Goal: Navigation & Orientation: Find specific page/section

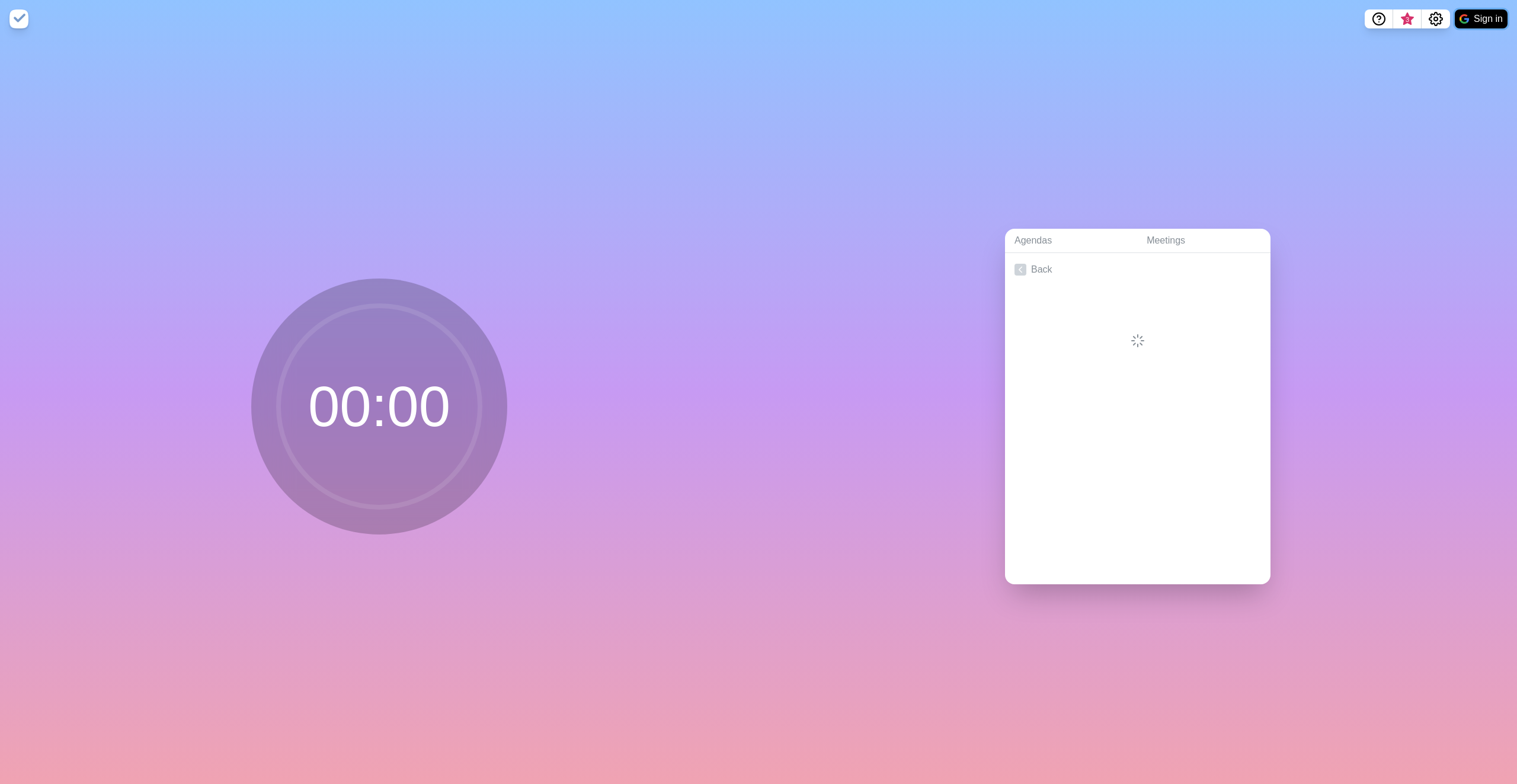
click at [1491, 19] on button "Sign in" at bounding box center [1481, 18] width 53 height 19
drag, startPoint x: 1179, startPoint y: 296, endPoint x: 1167, endPoint y: 336, distance: 41.8
click at [1169, 323] on div at bounding box center [1137, 317] width 265 height 61
drag, startPoint x: 1145, startPoint y: 358, endPoint x: 1113, endPoint y: 338, distance: 37.7
click at [1113, 338] on div "Back" at bounding box center [1137, 419] width 265 height 331
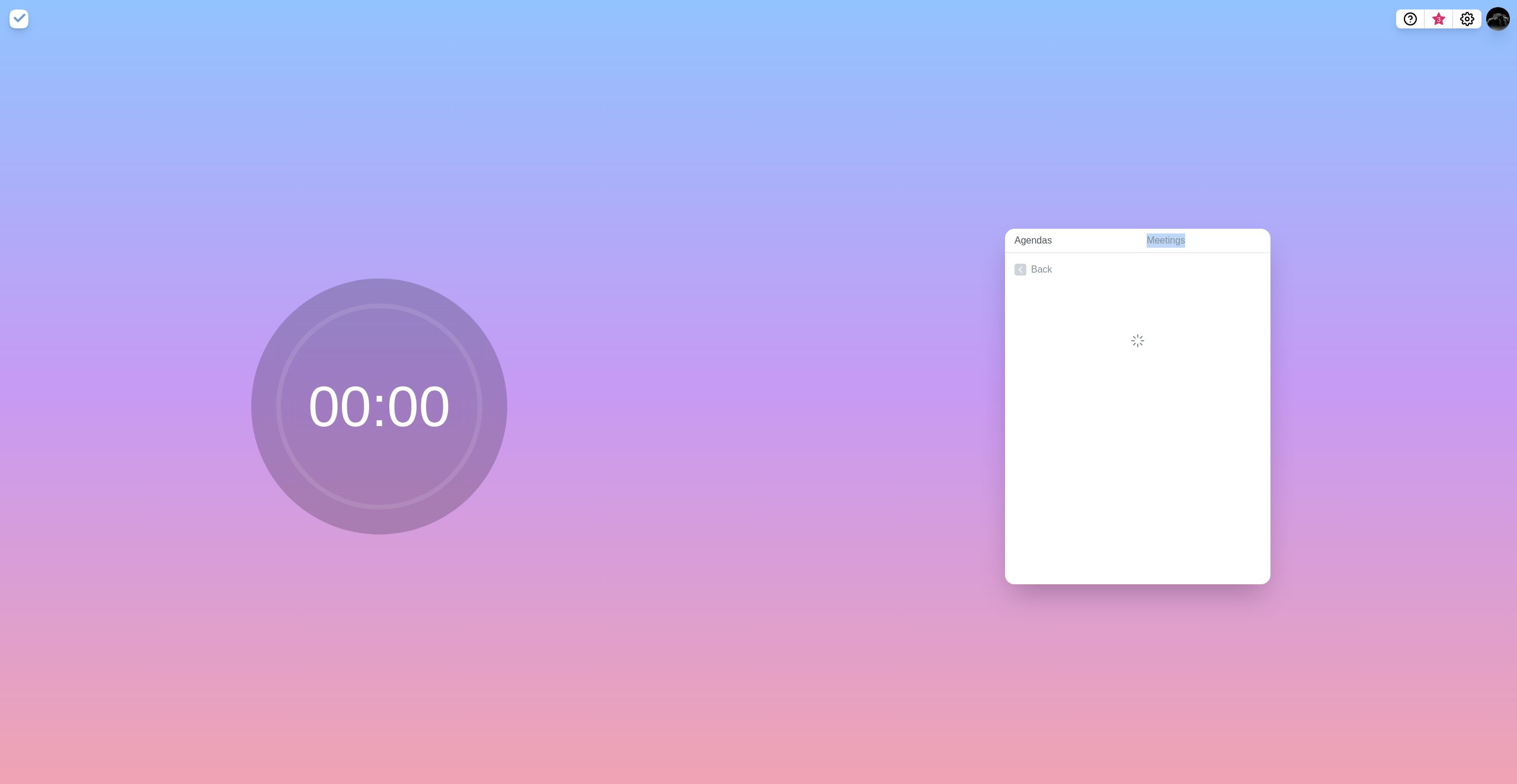
drag, startPoint x: 1224, startPoint y: 214, endPoint x: 1124, endPoint y: 248, distance: 105.6
click at [1124, 247] on div "Agendas Meetings Back" at bounding box center [1137, 410] width 758 height 746
click at [493, 331] on icon at bounding box center [379, 406] width 237 height 237
click at [1470, 17] on icon "Settings" at bounding box center [1468, 19] width 15 height 15
click at [1165, 164] on div "Agendas Meetings Back" at bounding box center [1137, 410] width 758 height 746
